Goal: Information Seeking & Learning: Learn about a topic

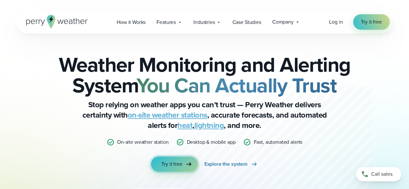
click at [184, 161] on link "Try it free" at bounding box center [174, 165] width 47 height 16
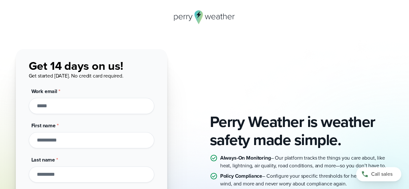
click at [101, 102] on input "Work email *" at bounding box center [92, 106] width 126 height 16
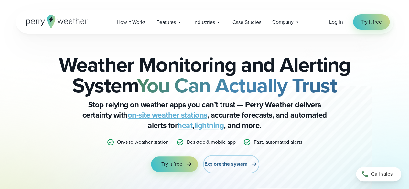
click at [228, 166] on span "Explore the system" at bounding box center [226, 165] width 43 height 8
click at [177, 114] on link "on-site weather stations" at bounding box center [168, 115] width 80 height 12
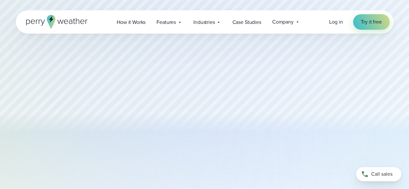
scroll to position [72, 0]
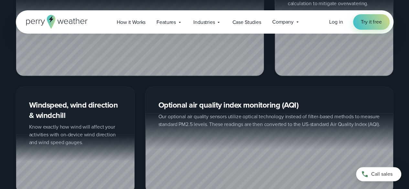
scroll to position [918, 0]
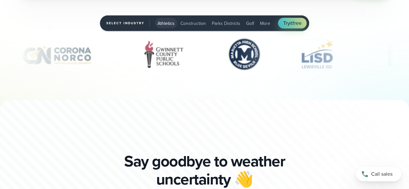
scroll to position [1960, 0]
